Goal: Task Accomplishment & Management: Use online tool/utility

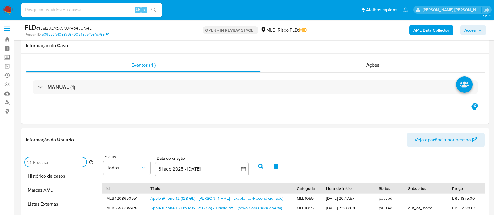
select select "10"
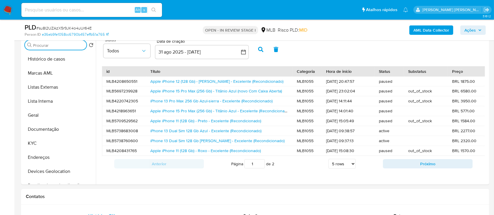
click at [471, 30] on span "Ações" at bounding box center [469, 29] width 11 height 9
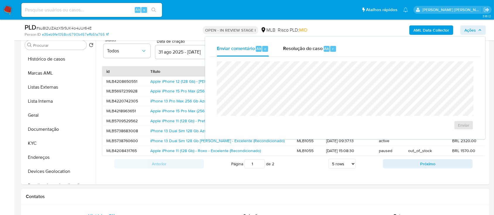
drag, startPoint x: 303, startPoint y: 50, endPoint x: 301, endPoint y: 58, distance: 8.2
click at [303, 51] on span "Resolução do caso" at bounding box center [303, 48] width 40 height 7
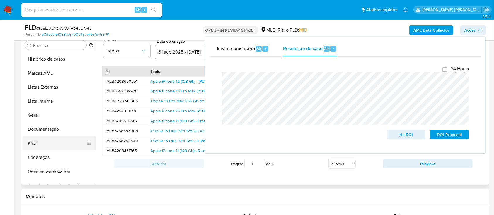
click at [39, 146] on button "KYC" at bounding box center [57, 143] width 69 height 14
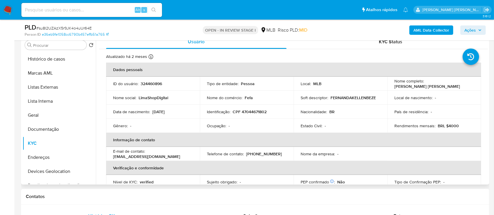
click at [435, 85] on p "[PERSON_NAME] [PERSON_NAME]" at bounding box center [427, 86] width 66 height 5
drag, startPoint x: 440, startPoint y: 85, endPoint x: 452, endPoint y: 85, distance: 11.7
click at [440, 85] on p "[PERSON_NAME] [PERSON_NAME]" at bounding box center [427, 86] width 66 height 5
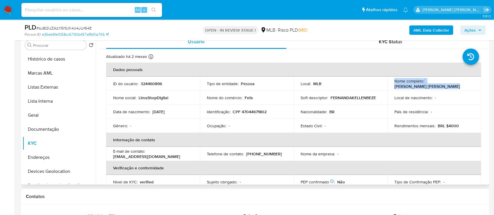
click at [460, 85] on div "Nome completo : Fernanda Kellen Bezerra de Lima" at bounding box center [434, 83] width 80 height 11
drag, startPoint x: 457, startPoint y: 85, endPoint x: 393, endPoint y: 88, distance: 64.5
click at [394, 88] on div "Nome completo : Fernanda Kellen Bezerra de Lima" at bounding box center [434, 83] width 80 height 11
copy p "[PERSON_NAME] [PERSON_NAME]"
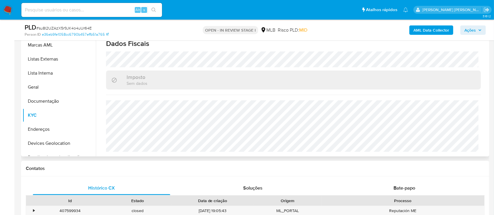
scroll to position [195, 0]
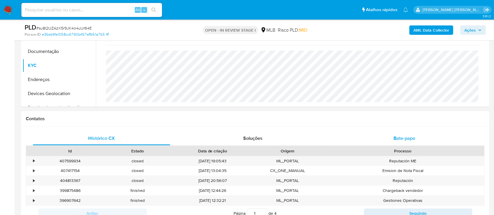
click at [377, 137] on div "Bate-papo" at bounding box center [404, 138] width 137 height 14
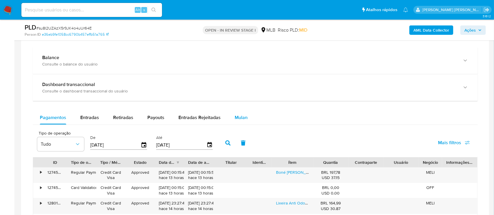
scroll to position [507, 0]
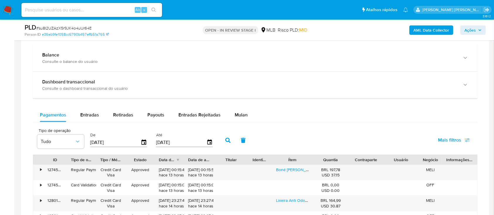
click at [11, 172] on aside "Bandeja Painel Screening Pesquisa em Listas Watchlist Ferramentas Operações em …" at bounding box center [7, 56] width 14 height 1127
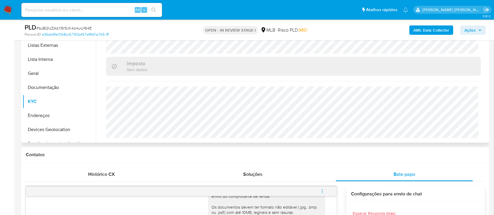
scroll to position [156, 0]
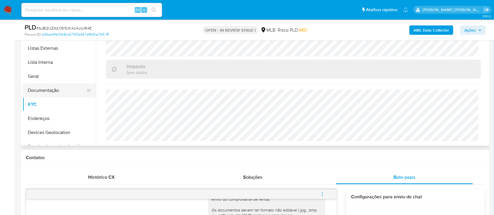
click at [33, 93] on button "Documentação" at bounding box center [57, 90] width 69 height 14
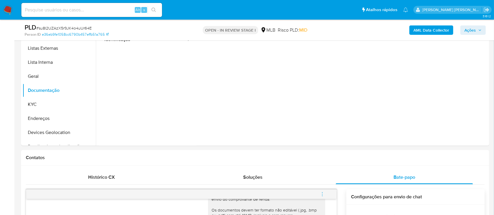
scroll to position [117, 0]
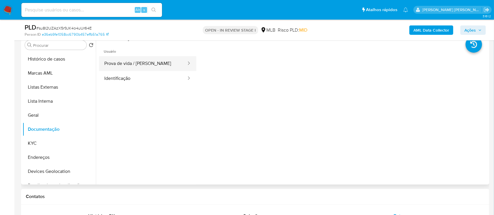
click at [151, 69] on button "Prova de vida / Selfie" at bounding box center [143, 63] width 88 height 15
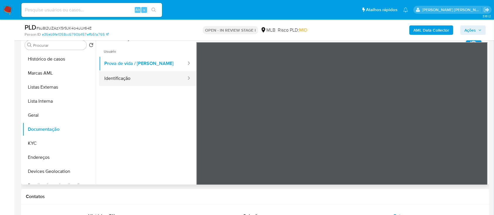
click at [150, 81] on button "Identificação" at bounding box center [143, 78] width 88 height 15
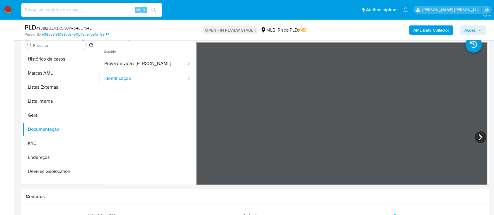
click at [83, 30] on span "# su8I2UZAzX5r9JK4o4uUr64E" at bounding box center [63, 28] width 55 height 6
copy span "su8I2UZAzX5r9JK4o4uUr64E"
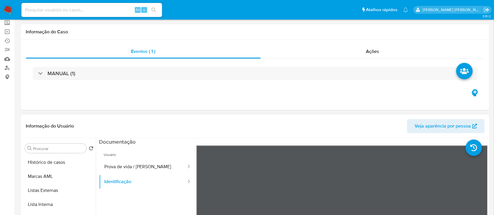
scroll to position [0, 0]
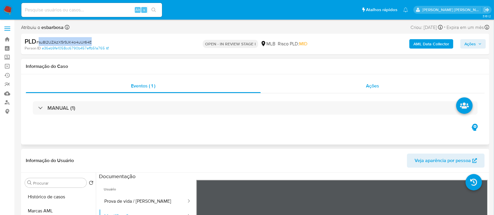
click at [285, 90] on div "Ações" at bounding box center [373, 86] width 224 height 14
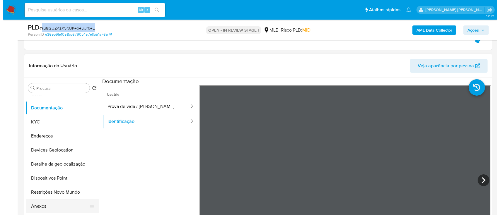
scroll to position [117, 0]
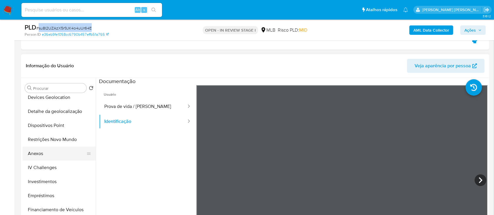
click at [41, 155] on button "Anexos" at bounding box center [57, 154] width 69 height 14
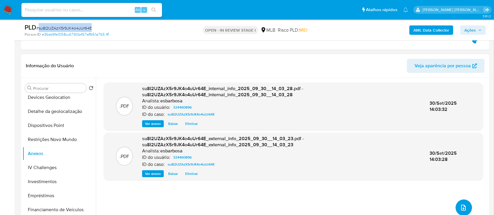
click at [455, 206] on button "upload-file" at bounding box center [463, 208] width 16 height 16
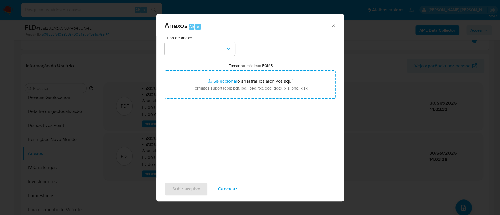
click at [216, 57] on div "Tipo de anexo Tamanho máximo: 50MB Seleccionar archivos Seleccionar o arrastrar…" at bounding box center [250, 105] width 171 height 138
click at [216, 50] on button "button" at bounding box center [200, 49] width 70 height 14
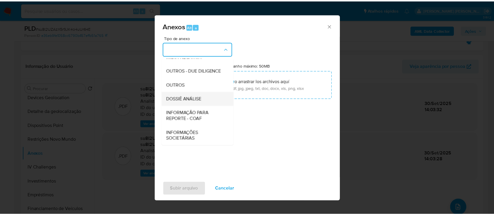
scroll to position [90, 0]
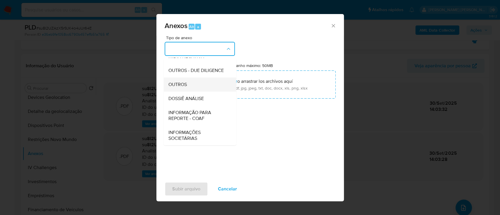
click at [190, 85] on div "OUTROS" at bounding box center [198, 85] width 60 height 14
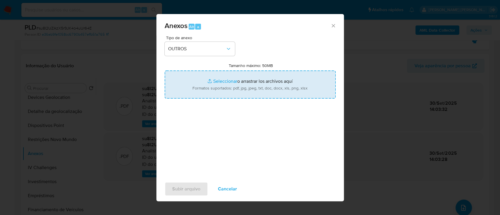
click at [222, 83] on input "Tamanho máximo: 50MB Seleccionar archivos" at bounding box center [250, 85] width 171 height 28
type input "C:\fakepath\Mulan 324460896_2025_09_29_07_48_43.xlsx"
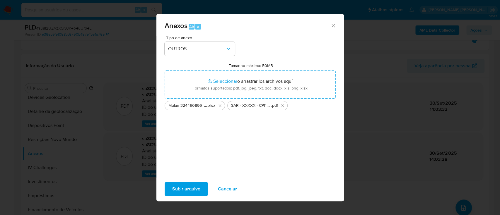
click at [185, 187] on span "Subir arquivo" at bounding box center [186, 189] width 28 height 13
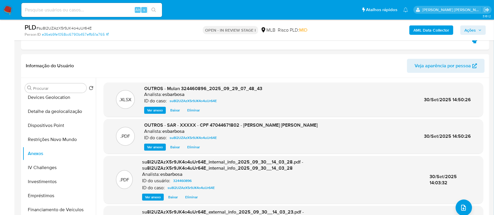
click at [468, 28] on span "Ações" at bounding box center [469, 29] width 11 height 9
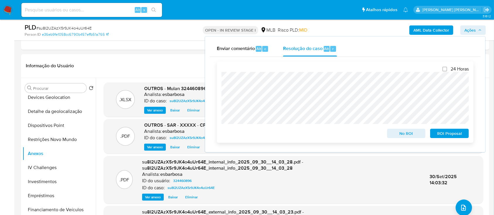
click at [442, 135] on span "ROI Proposal" at bounding box center [449, 133] width 30 height 8
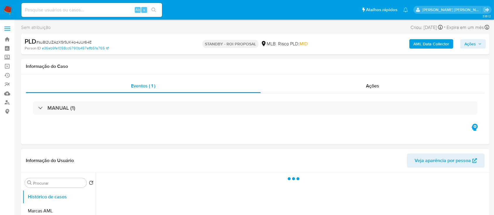
select select "10"
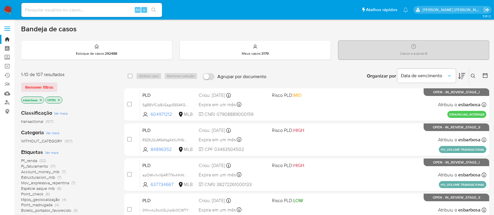
click at [112, 8] on input at bounding box center [91, 10] width 141 height 8
paste input "SgBBV1Cql8JGsgcE6S4KQiHZ"
type input "SgBBV1Cql8JGsgcE6S4KQiHZ"
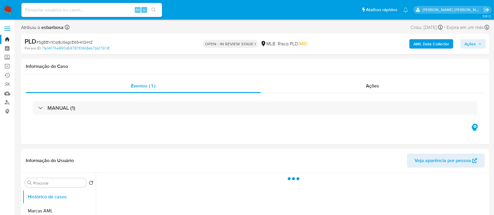
select select "10"
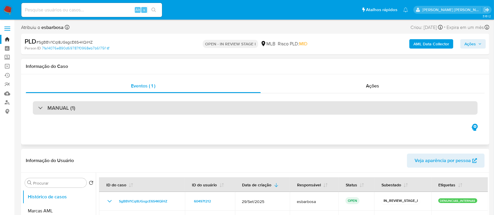
scroll to position [78, 0]
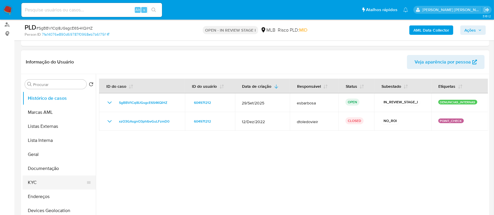
click at [39, 180] on button "KYC" at bounding box center [57, 183] width 69 height 14
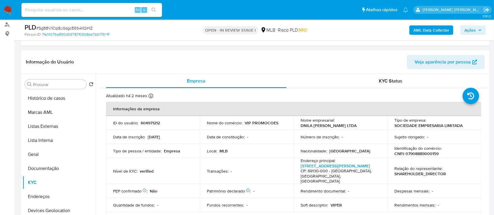
click at [413, 153] on p "CNPJ 07908889000159" at bounding box center [416, 153] width 44 height 5
click at [414, 153] on p "CNPJ 07908889000159" at bounding box center [416, 153] width 44 height 5
copy p "07908889000159"
click at [429, 29] on b "AML Data Collector" at bounding box center [431, 29] width 36 height 9
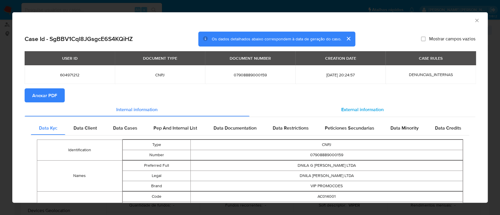
click at [348, 110] on span "External information" at bounding box center [362, 109] width 42 height 7
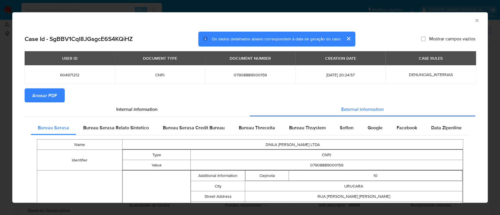
click at [50, 97] on span "Anexar PDF" at bounding box center [44, 95] width 25 height 13
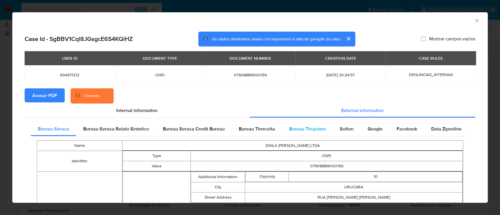
click at [297, 126] on span "Bureau Thsystem" at bounding box center [307, 129] width 37 height 7
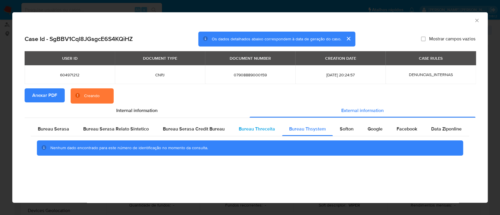
click at [263, 127] on span "Bureau Threceita" at bounding box center [257, 129] width 36 height 7
click at [315, 127] on span "Bureau Thsystem" at bounding box center [307, 129] width 37 height 7
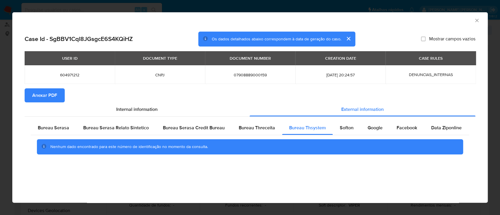
click at [476, 21] on icon "Fechar a janela" at bounding box center [477, 21] width 6 height 6
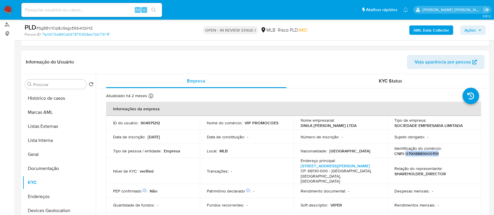
scroll to position [117, 0]
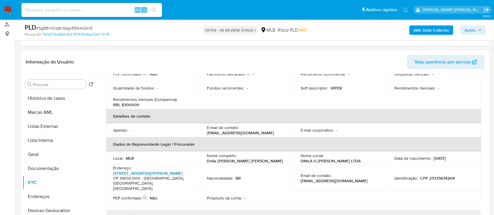
click at [128, 170] on link "Rua Crispim Lobo 612" at bounding box center [147, 173] width 69 height 6
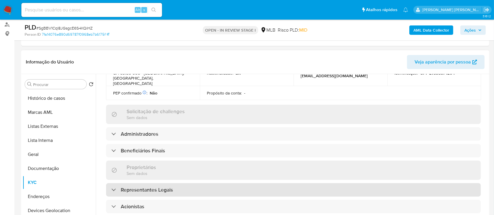
scroll to position [234, 0]
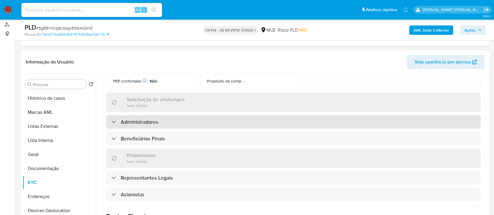
click at [150, 119] on h3 "Administradores" at bounding box center [139, 122] width 37 height 6
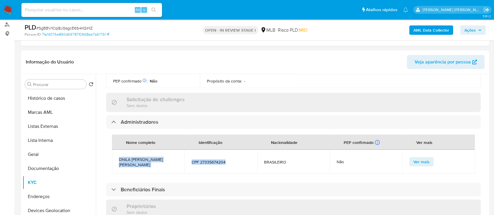
drag, startPoint x: 227, startPoint y: 150, endPoint x: 119, endPoint y: 150, distance: 107.7
click at [119, 150] on tr "DNILA GOMES DA SILVA CPF 27335674204 BRASILEIRO Não Ver mais" at bounding box center [293, 162] width 363 height 24
copy tr "DNILA GOMES DA SILVA CPF 27335674204"
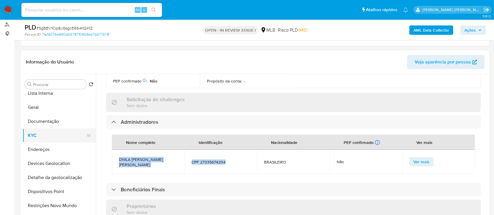
scroll to position [0, 0]
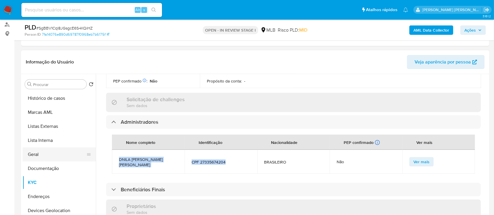
click at [45, 156] on button "Geral" at bounding box center [57, 155] width 69 height 14
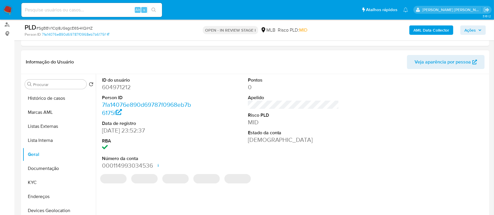
click at [121, 89] on dd "604971212" at bounding box center [147, 87] width 91 height 8
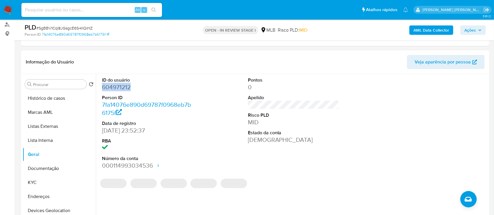
copy dd "604971212"
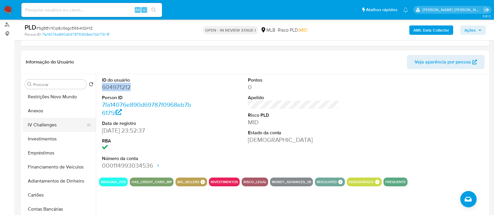
scroll to position [117, 0]
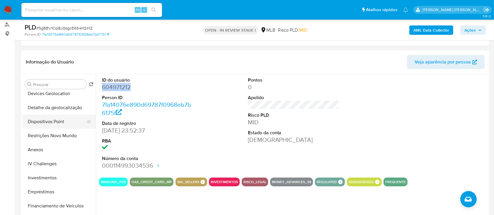
click at [55, 126] on button "Dispositivos Point" at bounding box center [57, 122] width 69 height 14
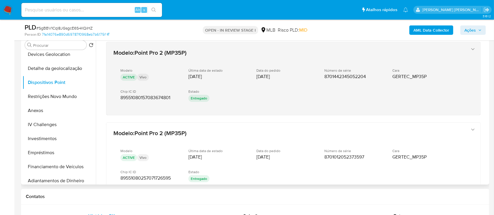
drag, startPoint x: 363, startPoint y: 77, endPoint x: 333, endPoint y: 76, distance: 29.6
click at [333, 76] on span "8701442345052204" at bounding box center [345, 77] width 42 height 6
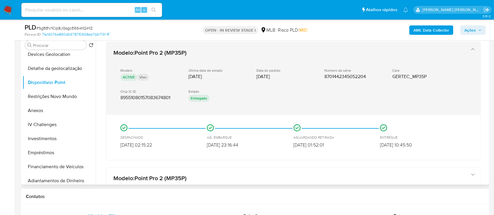
drag, startPoint x: 319, startPoint y: 74, endPoint x: 348, endPoint y: 77, distance: 29.7
click at [348, 77] on div "Modelo ACTIVE Vivo Última data de estado 27/07/2023 Data do pedido 13/07/2023 N…" at bounding box center [287, 86] width 348 height 45
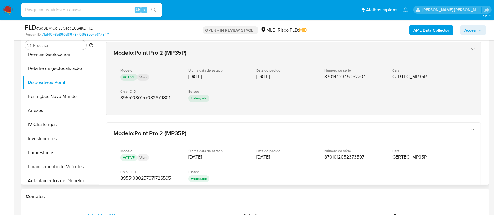
click at [352, 72] on div "Número de série 8701442345052204" at bounding box center [353, 73] width 59 height 11
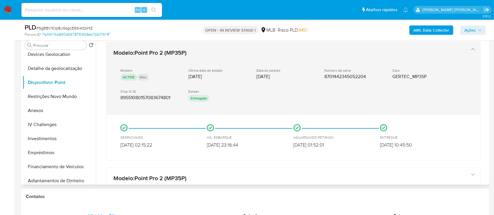
drag, startPoint x: 422, startPoint y: 146, endPoint x: 321, endPoint y: 77, distance: 121.9
click at [321, 77] on div "Modelo : Point Pro 2 (MP35P) Modelo ACTIVE Vivo Última data de estado 27/07/202…" at bounding box center [293, 101] width 374 height 119
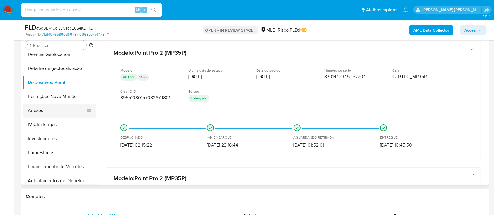
scroll to position [78, 0]
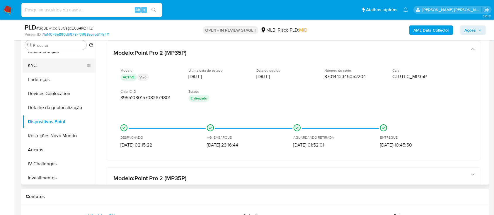
click at [41, 65] on button "KYC" at bounding box center [57, 66] width 69 height 14
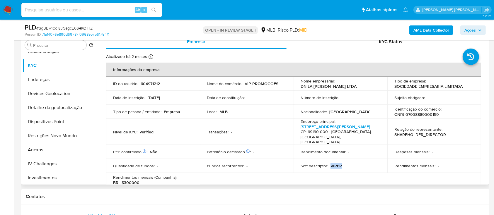
drag, startPoint x: 344, startPoint y: 162, endPoint x: 329, endPoint y: 161, distance: 15.2
click at [329, 163] on div "Soft descriptor : VIPER" at bounding box center [340, 165] width 80 height 5
copy p "VIPER"
drag, startPoint x: 276, startPoint y: 83, endPoint x: 206, endPoint y: 85, distance: 69.4
click at [207, 85] on div "Nome do comércio : VIP PROMOCOES" at bounding box center [247, 83] width 80 height 5
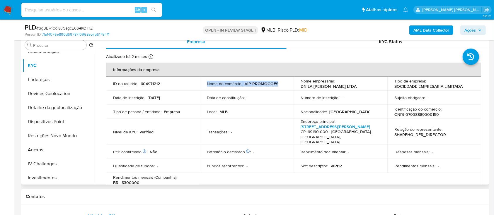
copy div "Nome do comércio : VIP PROMOCOES"
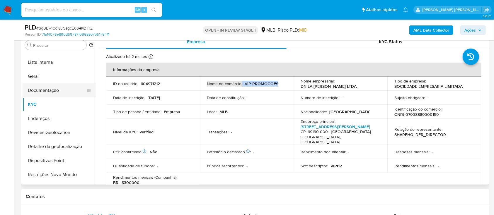
click at [49, 86] on button "Documentação" at bounding box center [57, 90] width 69 height 14
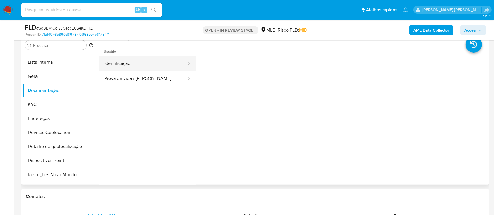
drag, startPoint x: 129, startPoint y: 57, endPoint x: 131, endPoint y: 61, distance: 4.7
click at [129, 57] on button "Identificação" at bounding box center [143, 63] width 88 height 15
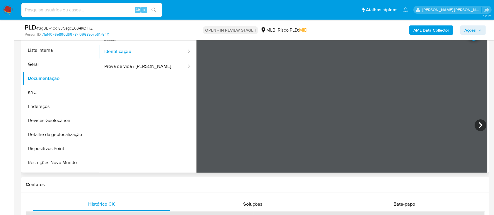
scroll to position [117, 0]
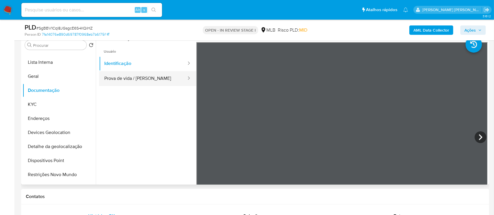
click at [130, 79] on button "Prova de vida / Selfie" at bounding box center [143, 78] width 88 height 15
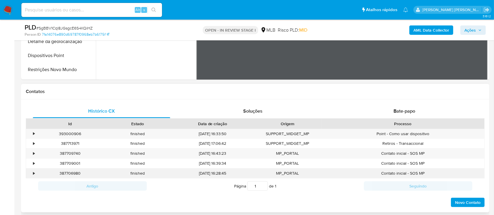
scroll to position [234, 0]
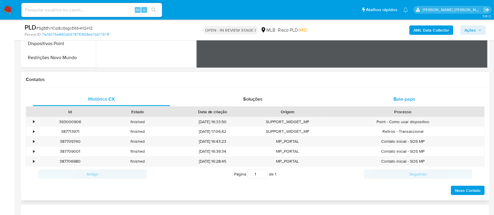
click at [367, 97] on div "Bate-papo" at bounding box center [404, 99] width 137 height 14
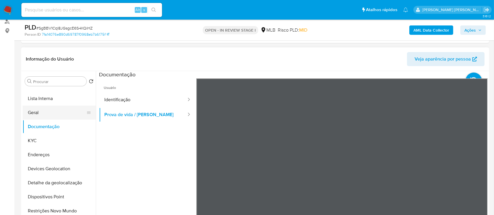
scroll to position [78, 0]
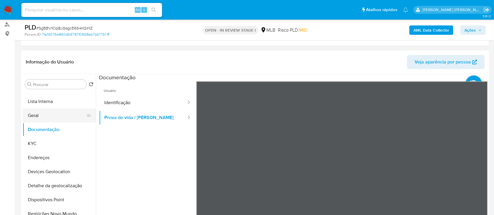
click at [44, 112] on button "Geral" at bounding box center [57, 116] width 69 height 14
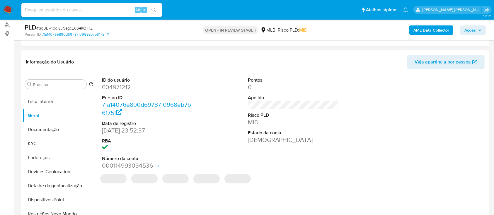
click at [124, 89] on dd "604971212" at bounding box center [147, 87] width 91 height 8
copy dd "604971212"
